Goal: Find specific page/section: Find specific page/section

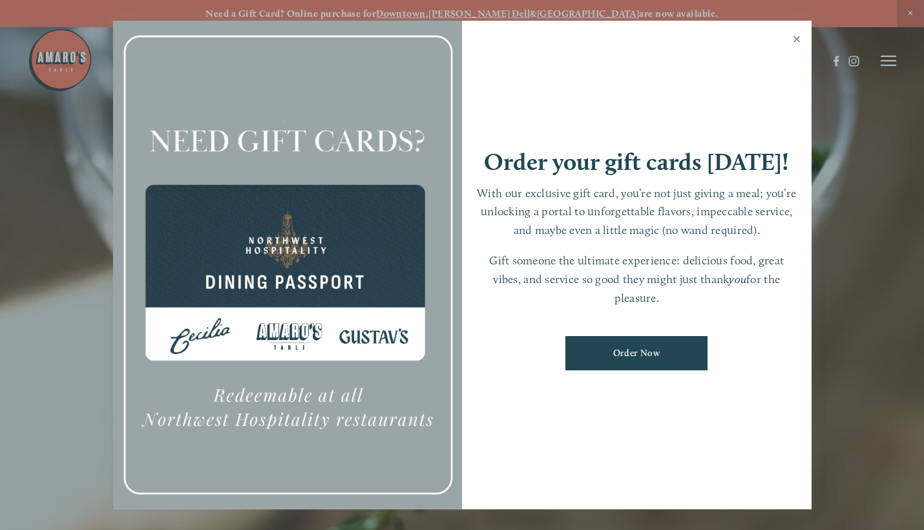
click at [800, 38] on link "Close" at bounding box center [796, 41] width 25 height 36
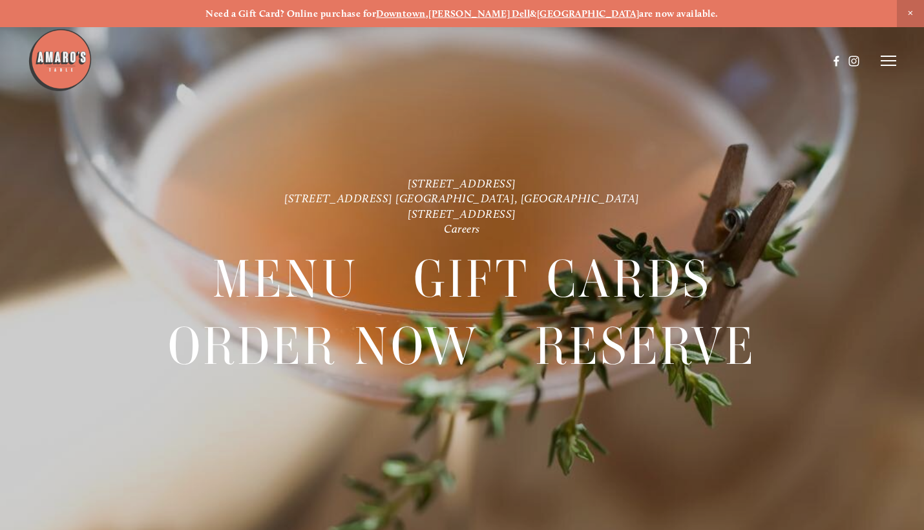
click at [888, 63] on icon at bounding box center [888, 61] width 16 height 12
click at [652, 59] on span "Menu" at bounding box center [659, 60] width 24 height 11
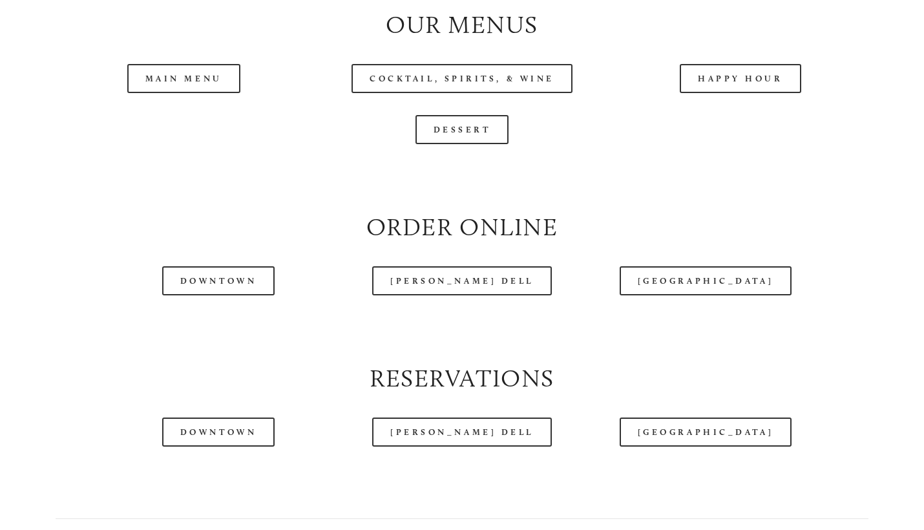
scroll to position [1340, 0]
click at [772, 83] on header "Menu Order Now Visit Gallery 0" at bounding box center [462, 29] width 868 height 122
click at [755, 76] on header "Menu Order Now Visit Gallery 0" at bounding box center [462, 29] width 868 height 122
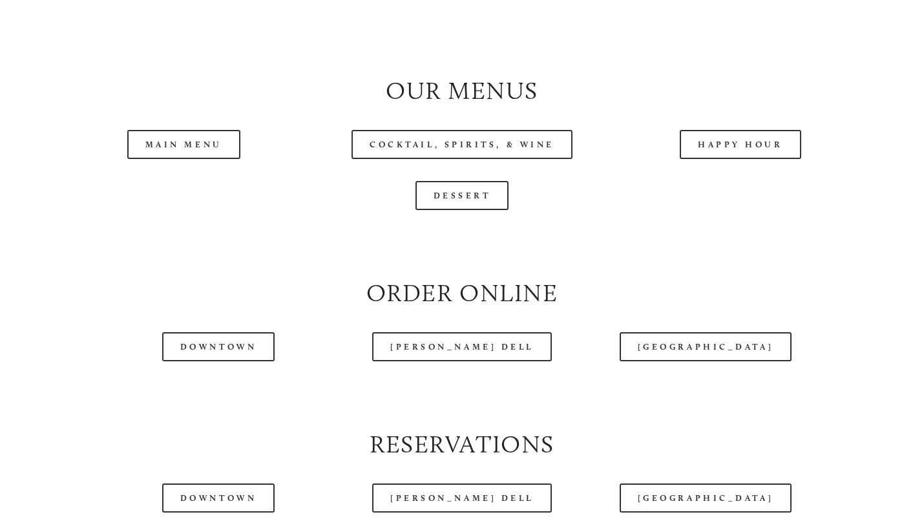
scroll to position [1276, 0]
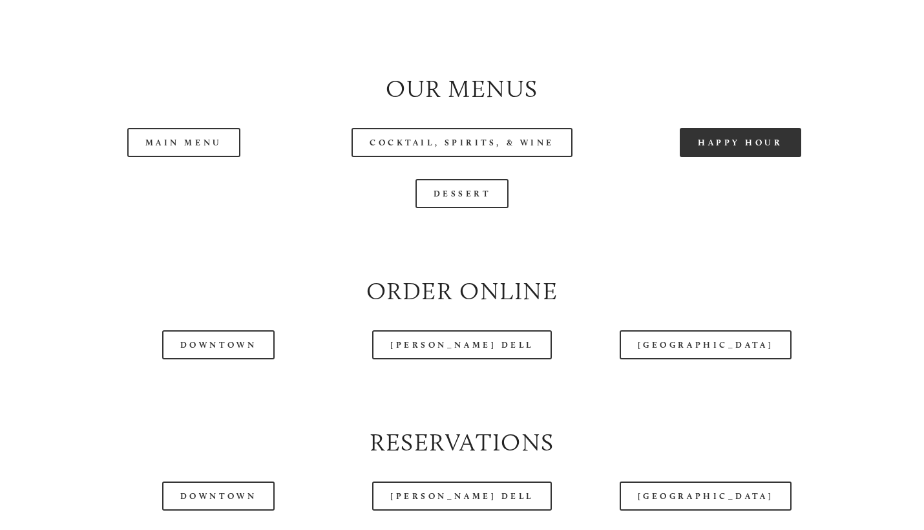
click at [725, 138] on link "Happy Hour" at bounding box center [739, 142] width 121 height 29
